Goal: Task Accomplishment & Management: Manage account settings

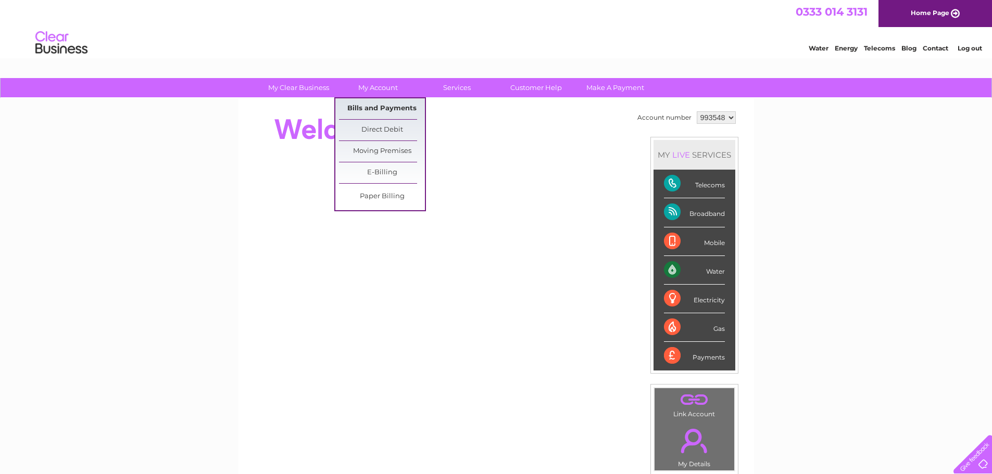
click at [399, 107] on link "Bills and Payments" at bounding box center [382, 108] width 86 height 21
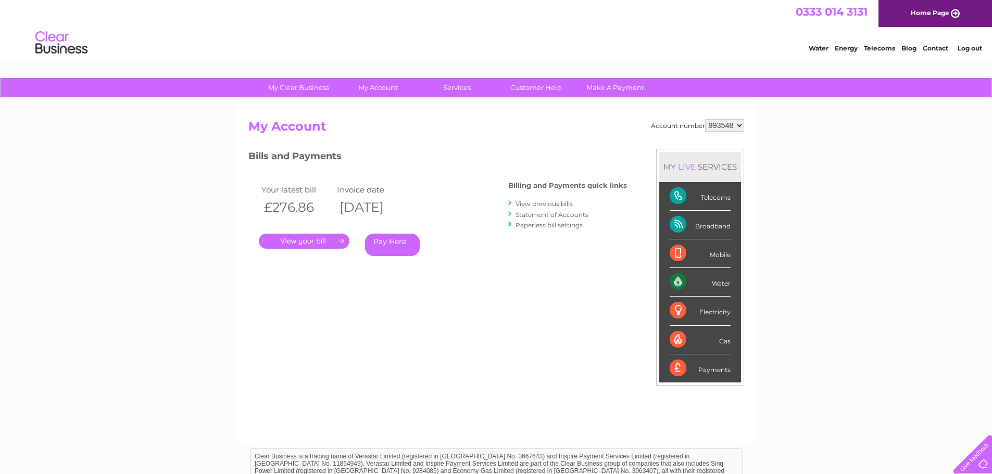
click at [315, 248] on link "." at bounding box center [304, 241] width 91 height 15
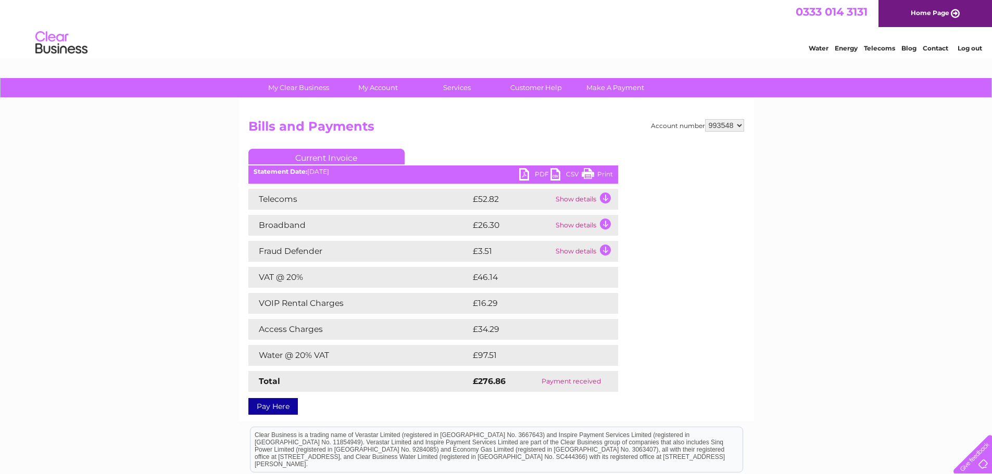
click at [521, 176] on link "PDF" at bounding box center [534, 175] width 31 height 15
